Goal: Use online tool/utility

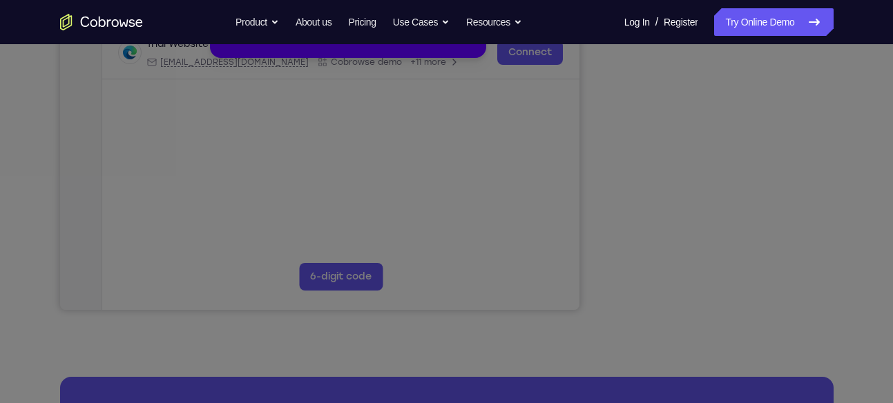
scroll to position [279, 0]
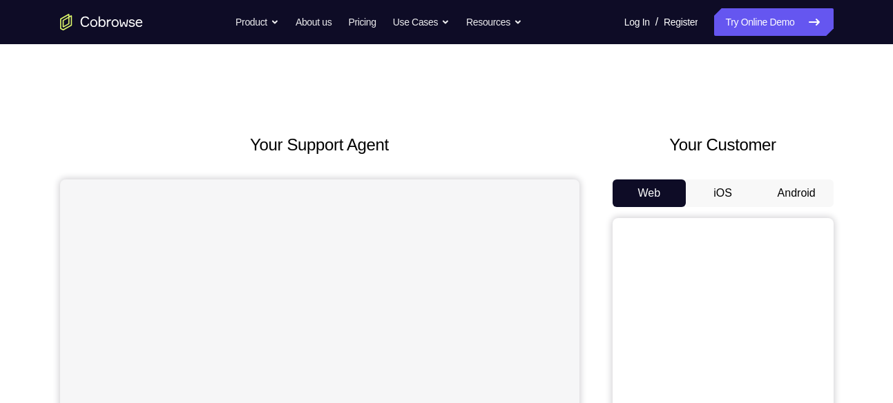
scroll to position [135, 0]
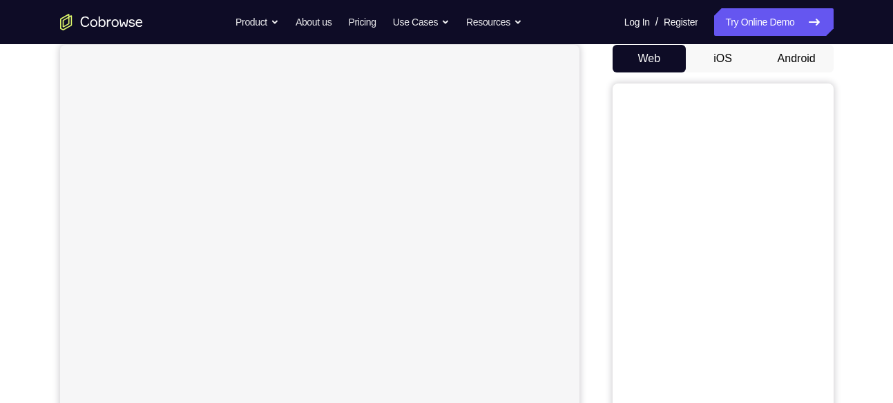
click at [783, 57] on button "Android" at bounding box center [797, 59] width 74 height 28
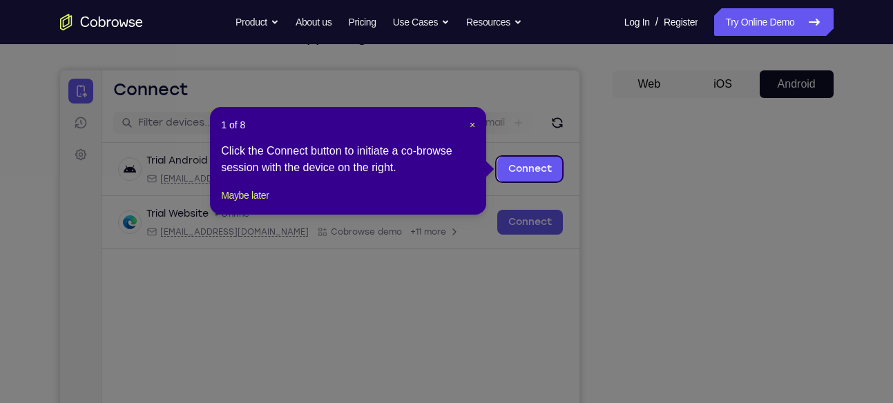
scroll to position [108, 0]
click at [472, 125] on span "×" at bounding box center [473, 125] width 6 height 11
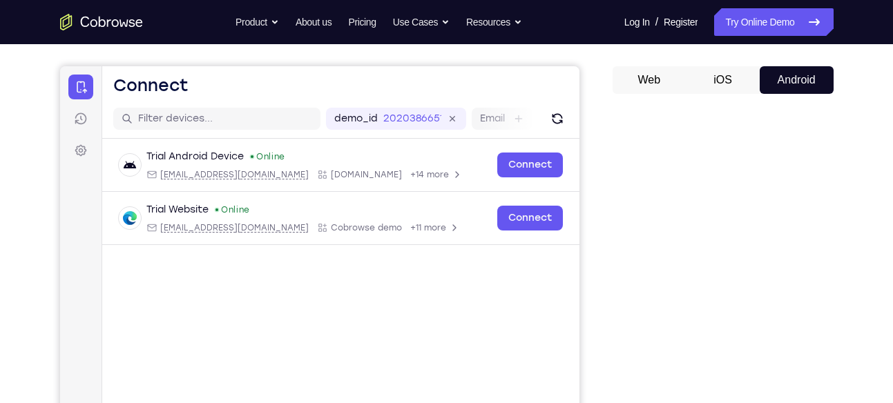
scroll to position [113, 0]
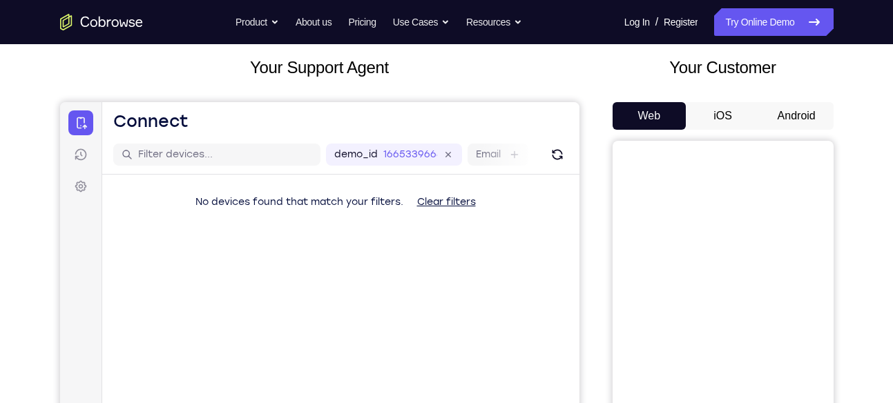
click at [792, 123] on button "Android" at bounding box center [797, 116] width 74 height 28
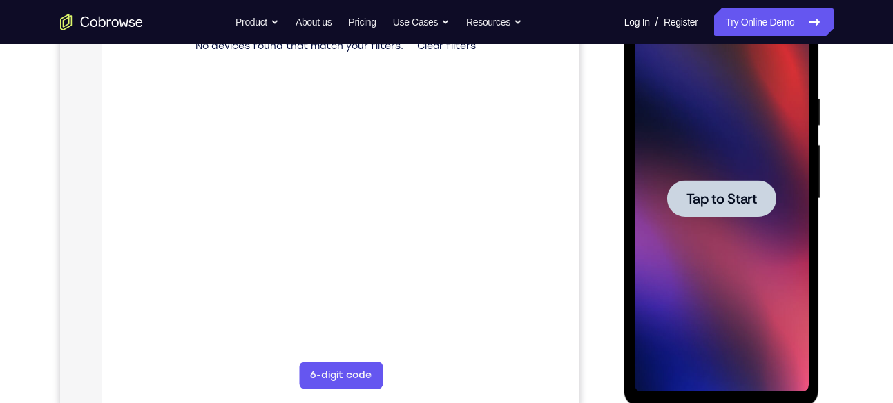
click at [747, 192] on span "Tap to Start" at bounding box center [722, 199] width 70 height 14
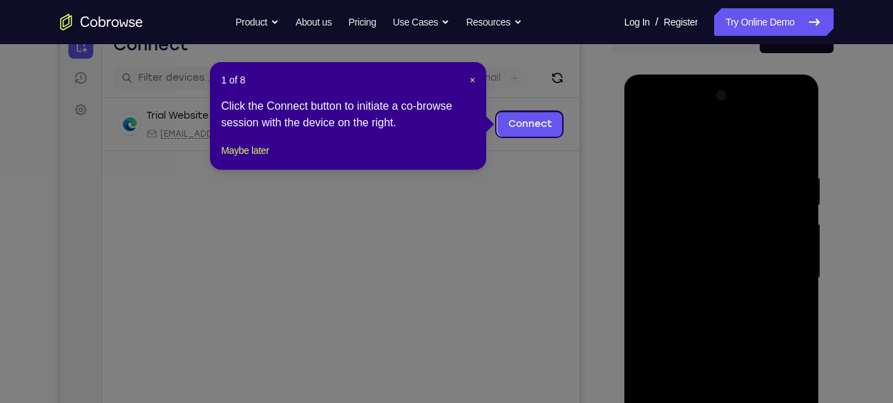
scroll to position [153, 0]
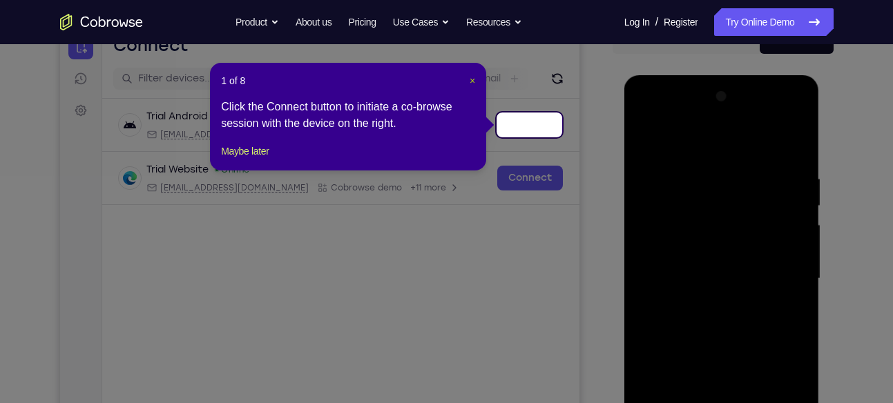
click at [473, 78] on span "×" at bounding box center [473, 80] width 6 height 11
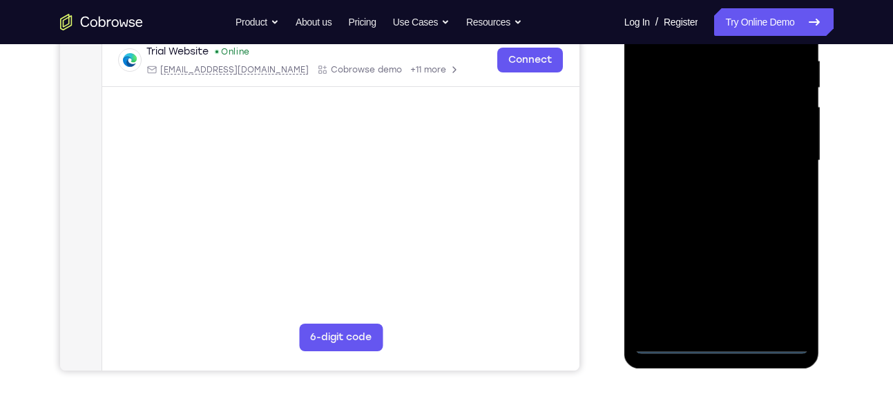
scroll to position [273, 0]
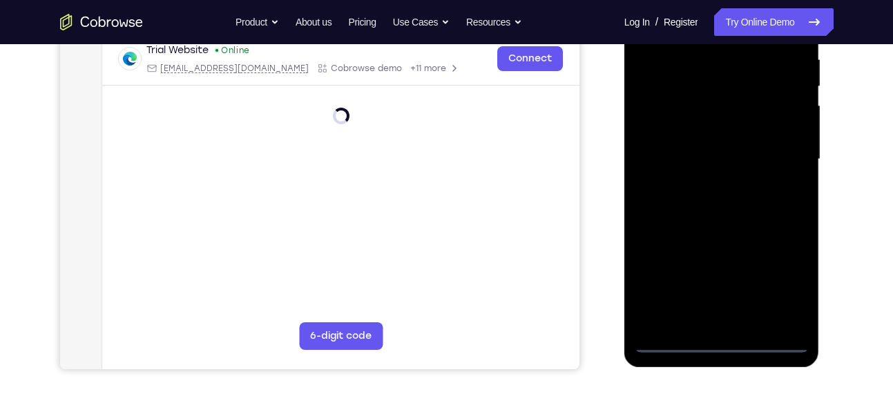
click at [721, 342] on div at bounding box center [722, 159] width 174 height 387
click at [719, 340] on div at bounding box center [722, 159] width 174 height 387
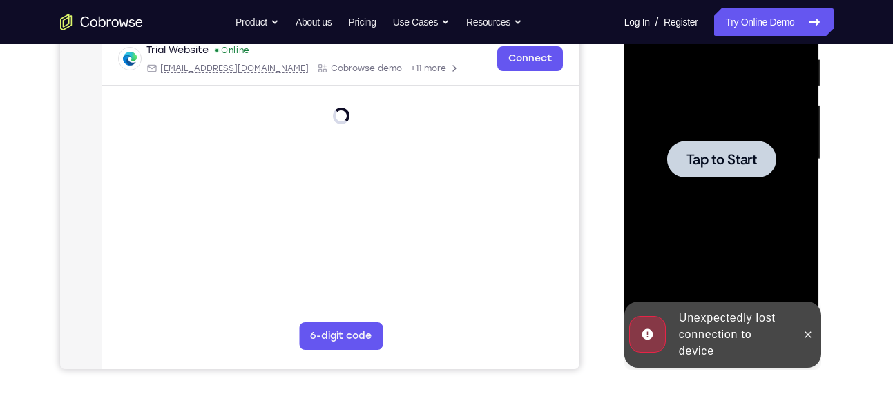
click at [727, 133] on div at bounding box center [722, 159] width 174 height 387
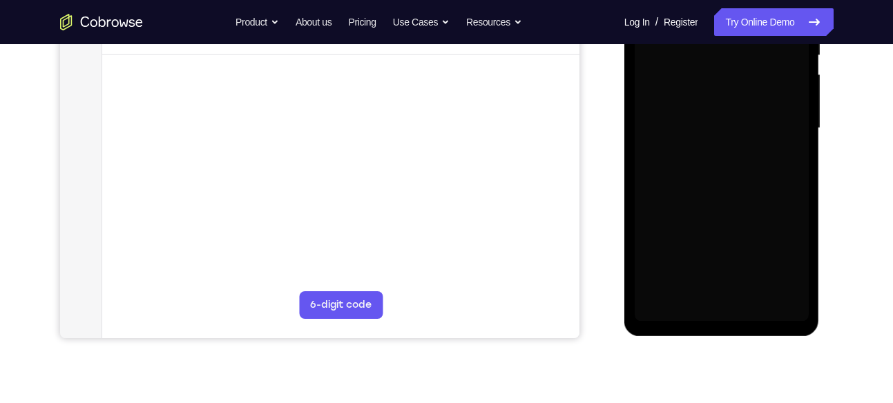
scroll to position [265, 0]
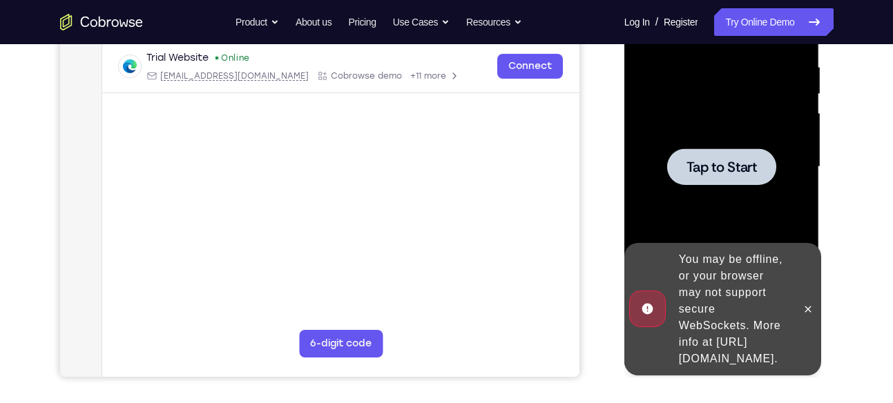
click at [731, 144] on div at bounding box center [722, 167] width 174 height 387
click at [726, 162] on span "Tap to Start" at bounding box center [722, 167] width 70 height 14
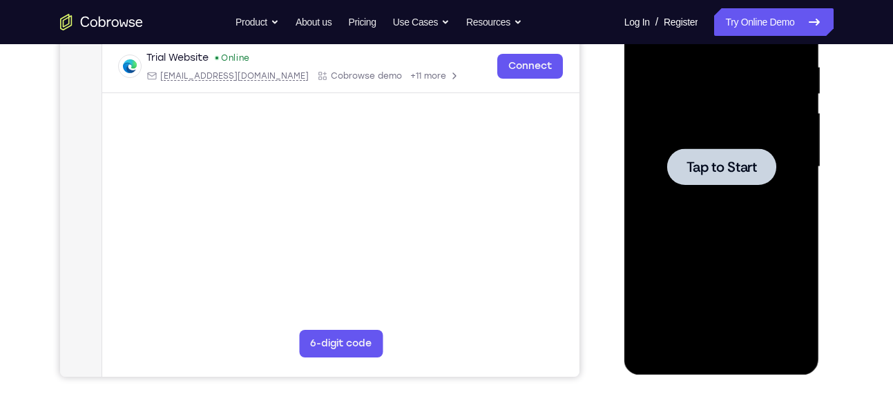
click at [726, 162] on span "Tap to Start" at bounding box center [722, 167] width 70 height 14
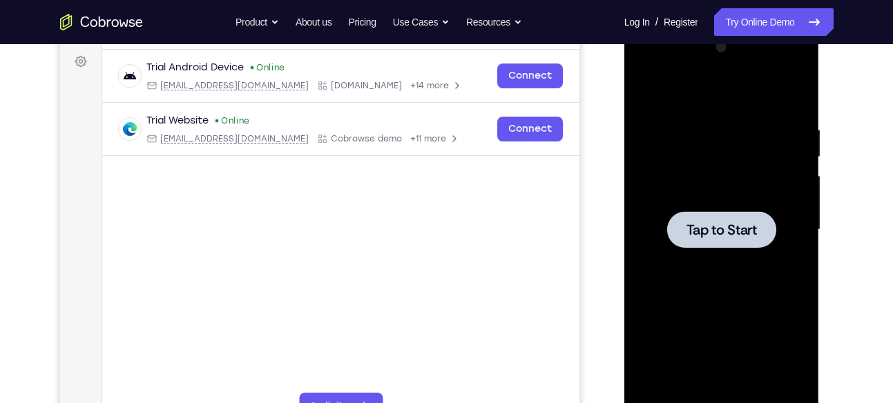
scroll to position [200, 0]
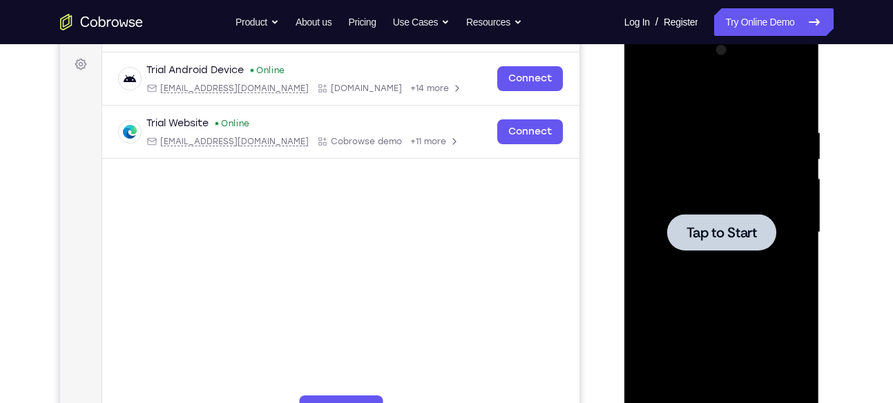
click at [740, 236] on span "Tap to Start" at bounding box center [722, 233] width 70 height 14
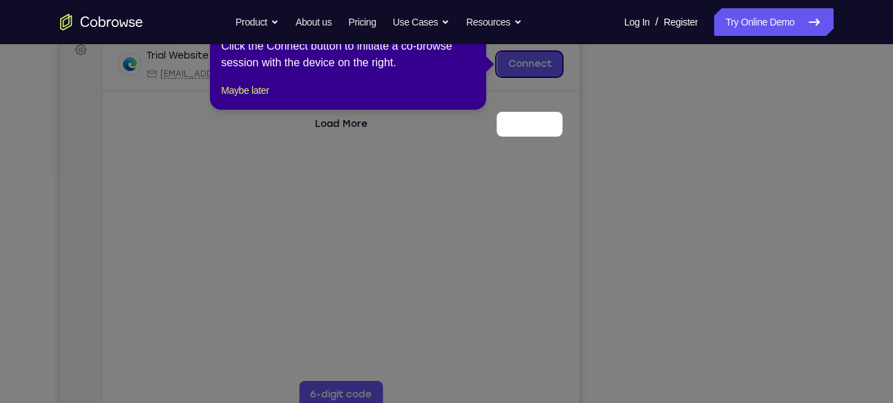
scroll to position [119, 0]
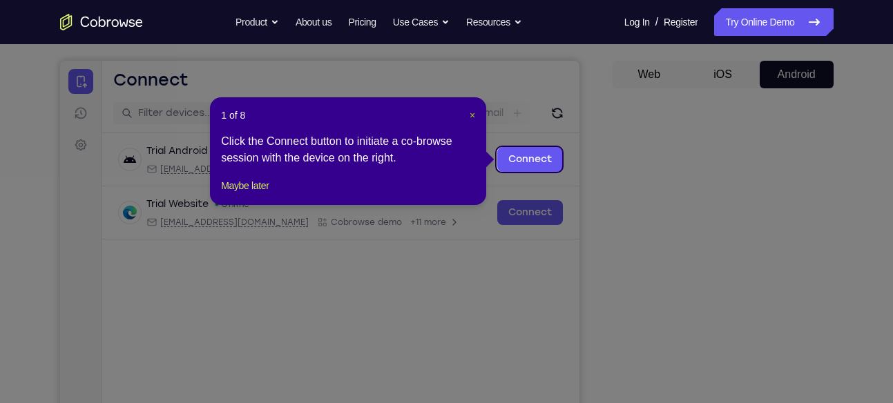
click at [470, 118] on span "×" at bounding box center [473, 115] width 6 height 11
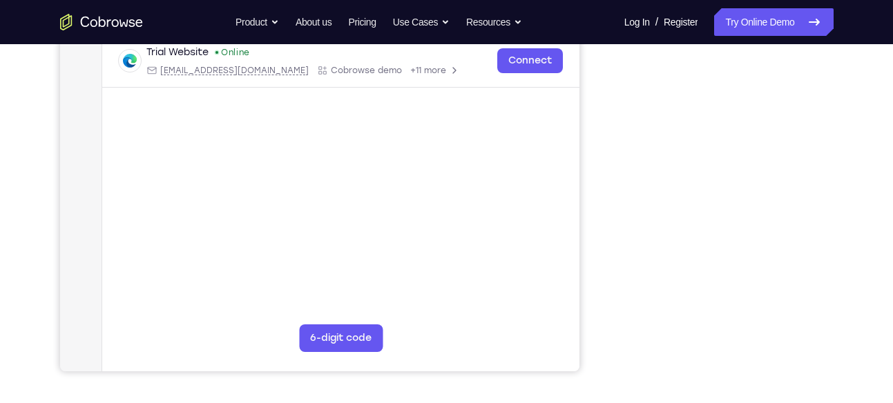
scroll to position [322, 0]
